Goal: Obtain resource: Obtain resource

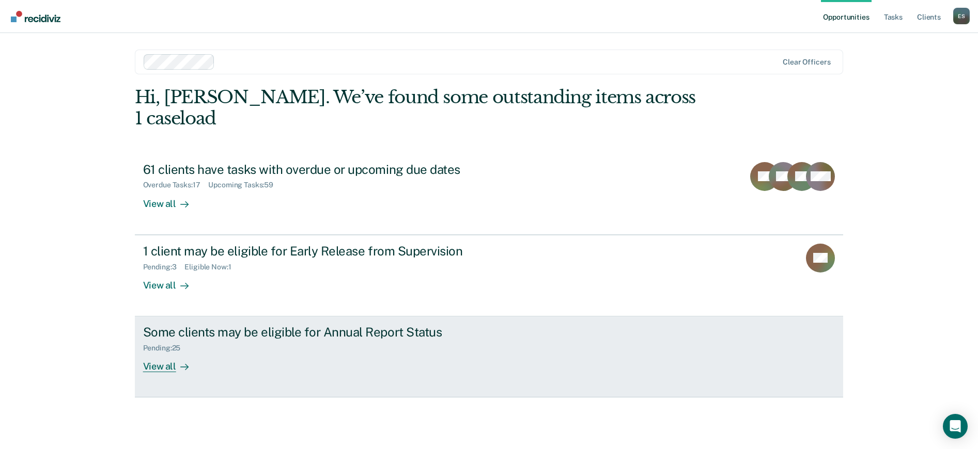
click at [278, 337] on div "Some clients may be eligible for Annual Report Status Pending : 25 View all" at bounding box center [336, 349] width 387 height 48
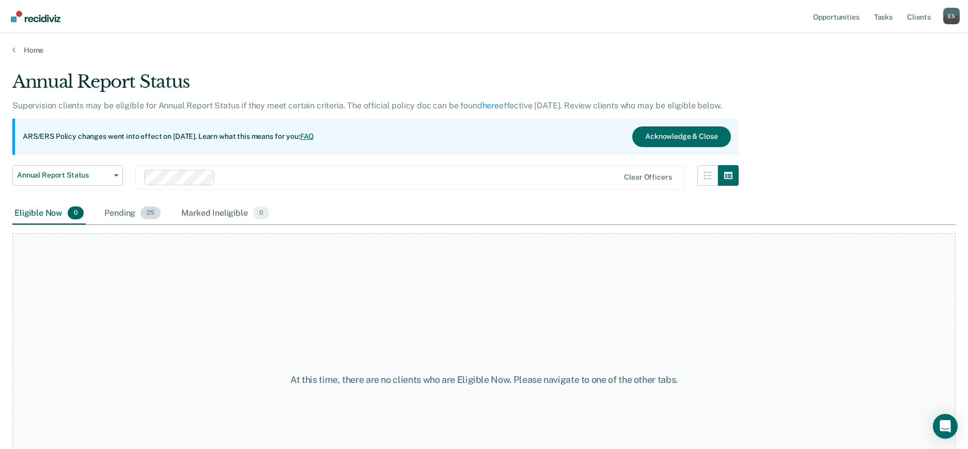
click at [129, 214] on div "Pending 25" at bounding box center [132, 213] width 60 height 23
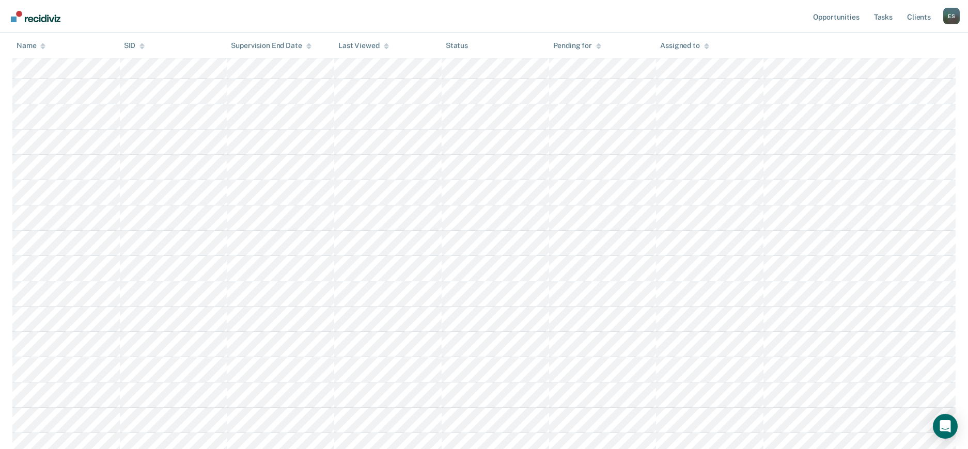
scroll to position [323, 0]
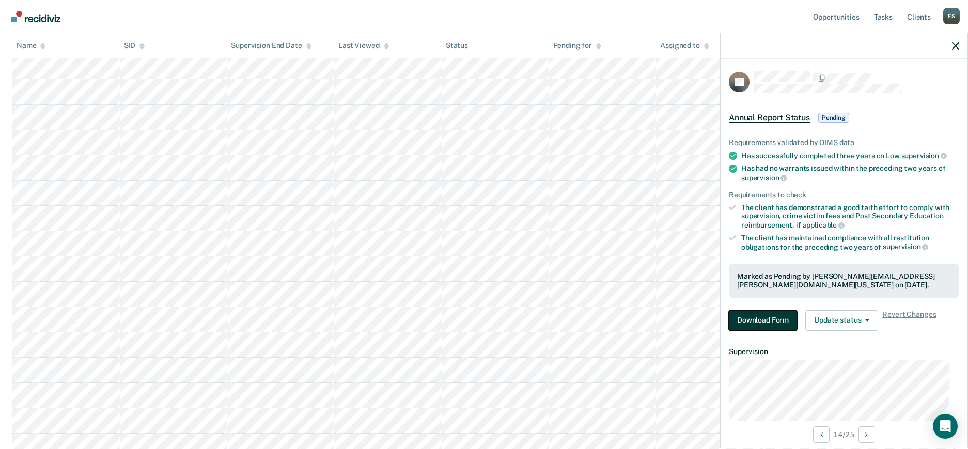
click at [770, 321] on button "Download Form" at bounding box center [763, 320] width 68 height 21
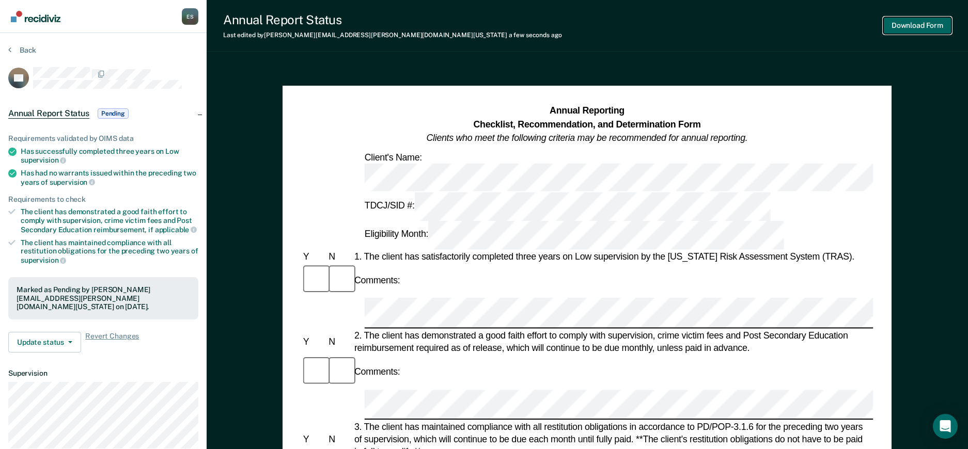
click at [913, 22] on button "Download Form" at bounding box center [917, 25] width 68 height 17
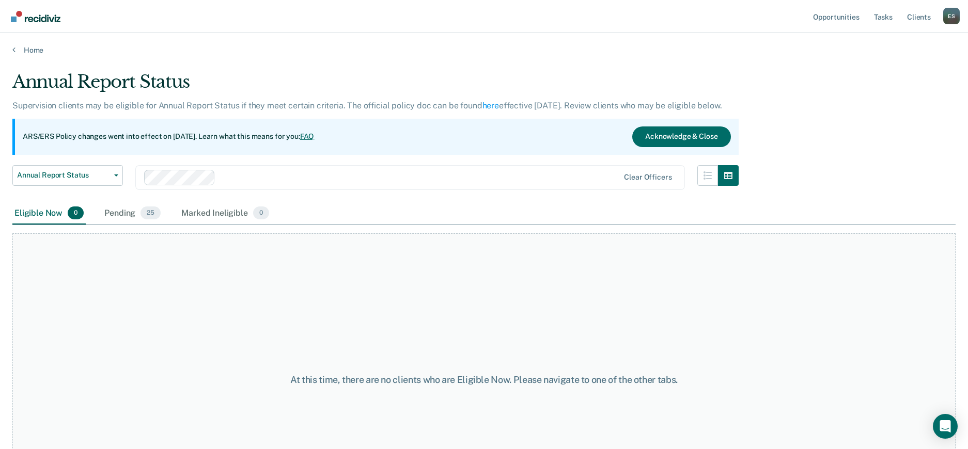
scroll to position [76, 0]
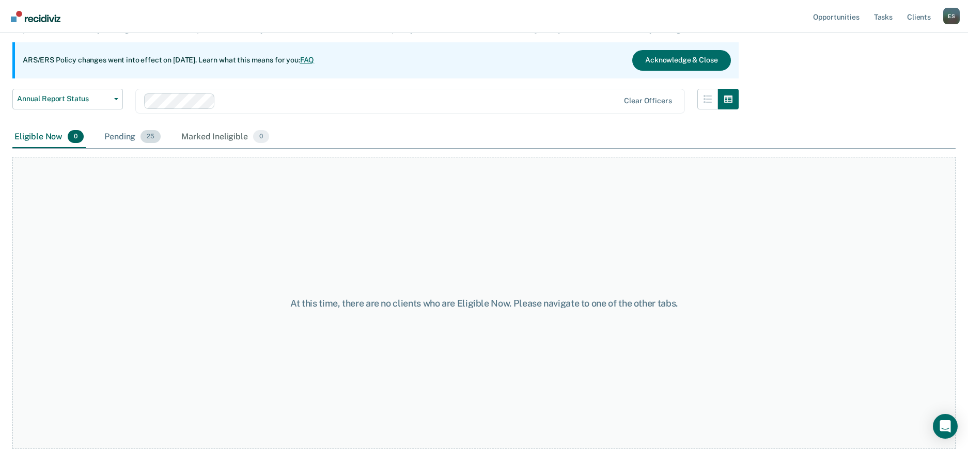
click at [104, 138] on div "Pending 25" at bounding box center [132, 137] width 60 height 23
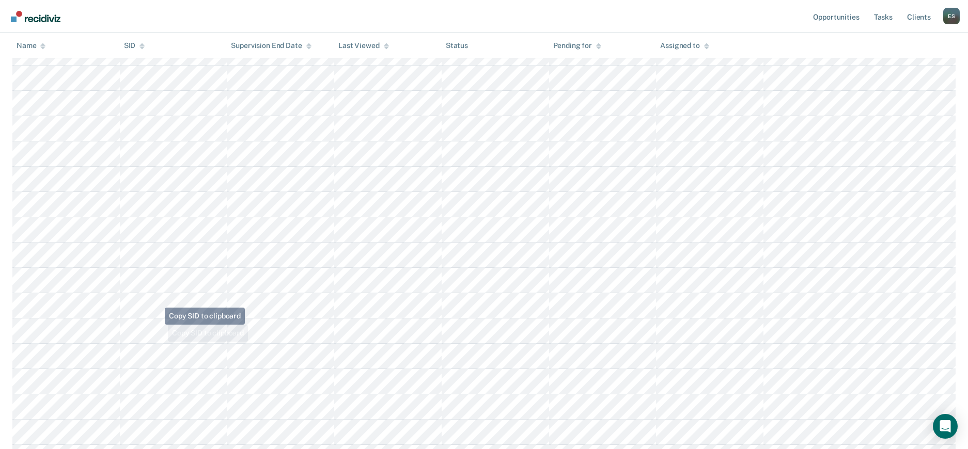
scroll to position [464, 0]
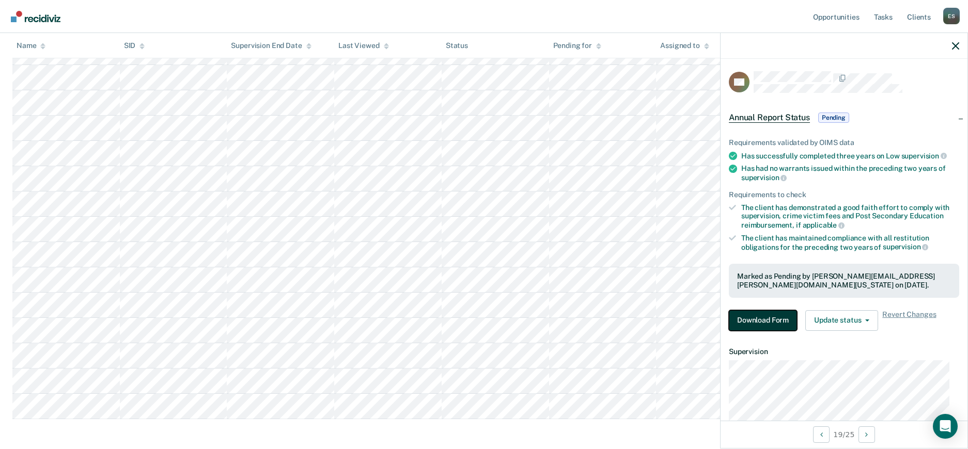
click at [758, 319] on button "Download Form" at bounding box center [763, 320] width 68 height 21
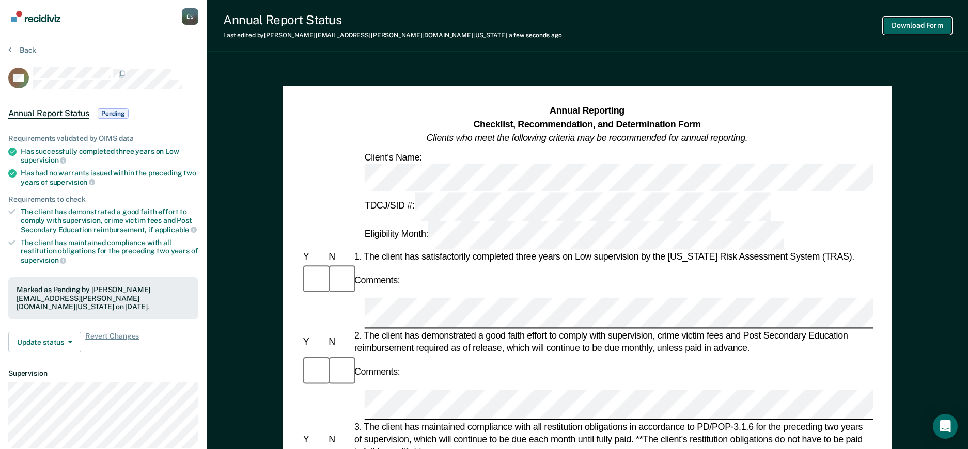
click at [904, 27] on button "Download Form" at bounding box center [917, 25] width 68 height 17
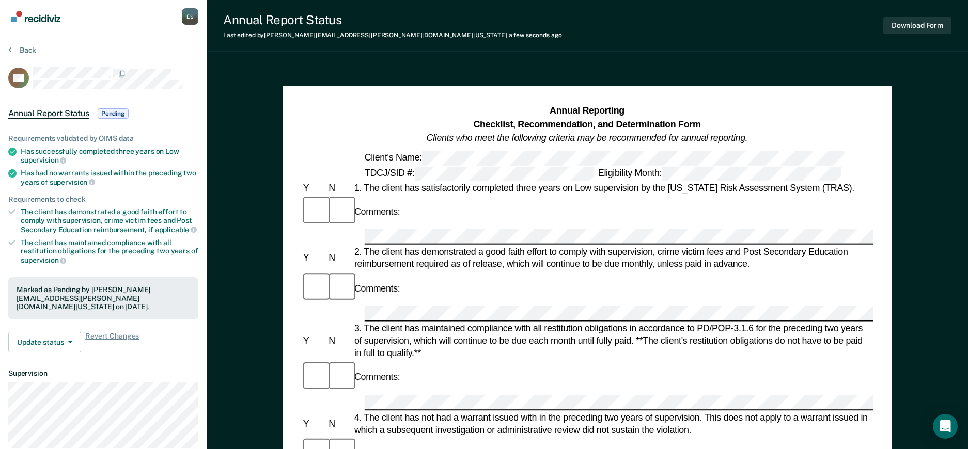
scroll to position [76, 0]
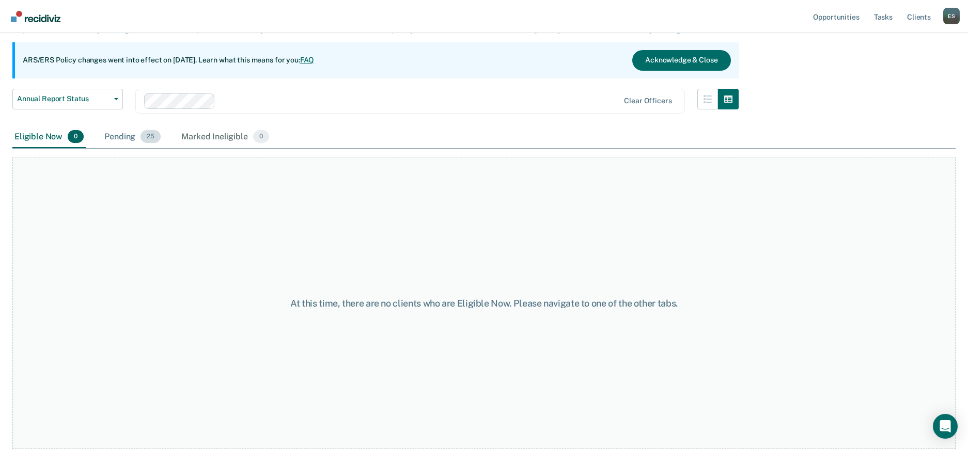
click at [121, 137] on div "Pending 25" at bounding box center [132, 137] width 60 height 23
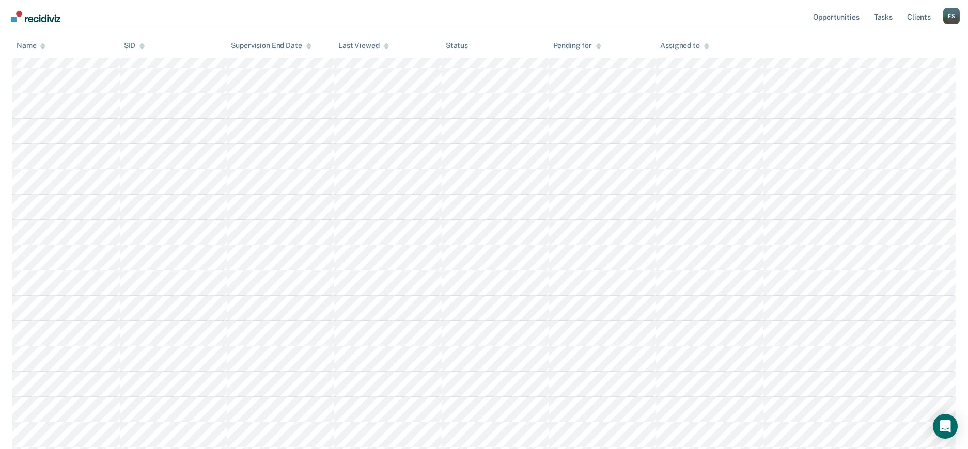
scroll to position [335, 0]
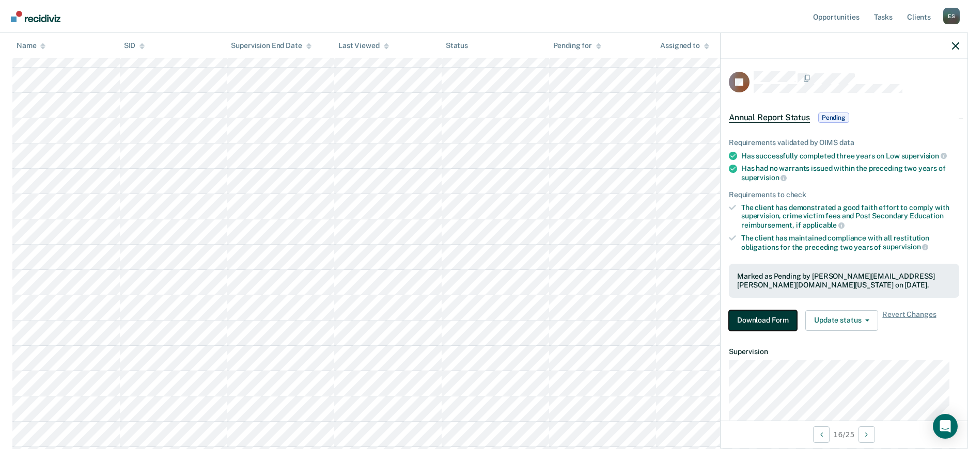
click at [751, 314] on button "Download Form" at bounding box center [763, 320] width 68 height 21
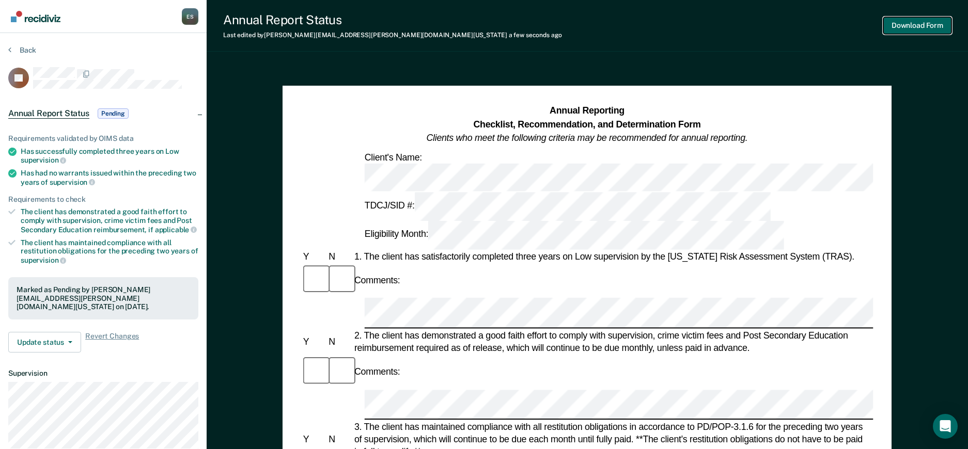
click at [909, 19] on button "Download Form" at bounding box center [917, 25] width 68 height 17
